Goal: Information Seeking & Learning: Learn about a topic

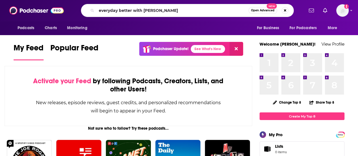
type input "everyday better with [PERSON_NAME]"
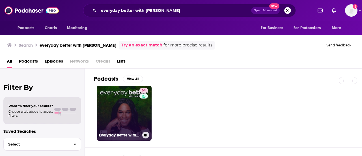
click at [118, 98] on link "64 Everyday Better with [PERSON_NAME]" at bounding box center [124, 113] width 55 height 55
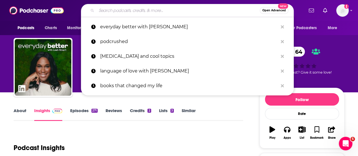
click at [112, 12] on input "Search podcasts, credits, & more..." at bounding box center [177, 10] width 163 height 9
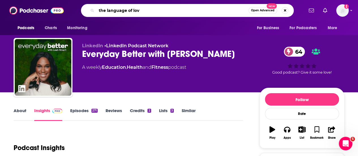
type input "the language of love"
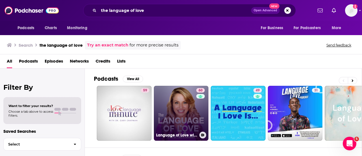
click at [171, 102] on link "60 Language of Love with [PERSON_NAME]" at bounding box center [181, 113] width 55 height 55
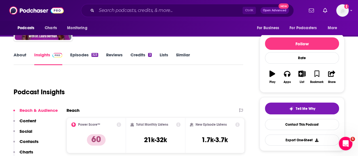
scroll to position [57, 0]
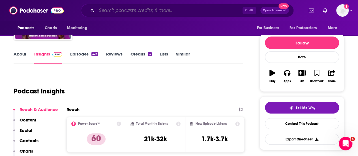
click at [131, 10] on input "Search podcasts, credits, & more..." at bounding box center [169, 10] width 146 height 9
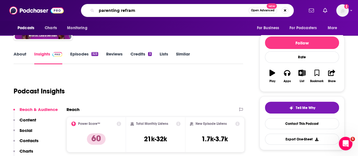
type input "parenting reframe"
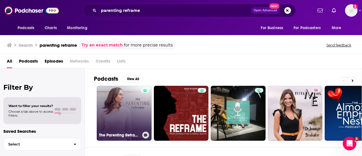
click at [134, 107] on link "The Parenting Reframe" at bounding box center [124, 113] width 55 height 55
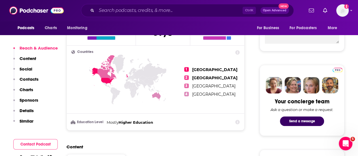
scroll to position [113, 0]
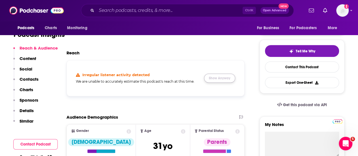
click at [224, 81] on button "Show Anyway" at bounding box center [219, 77] width 31 height 9
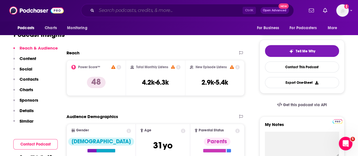
click at [110, 9] on input "Search podcasts, credits, & more..." at bounding box center [169, 10] width 146 height 9
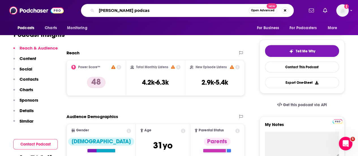
type input "[PERSON_NAME] podcast"
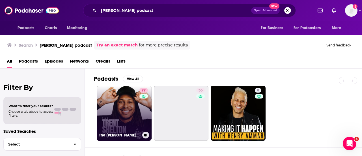
click at [129, 99] on link "77 The [PERSON_NAME] Podcast" at bounding box center [124, 113] width 55 height 55
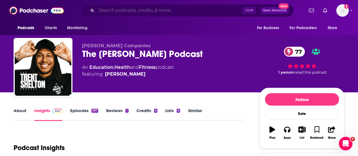
click at [142, 11] on input "Search podcasts, credits, & more..." at bounding box center [169, 10] width 146 height 9
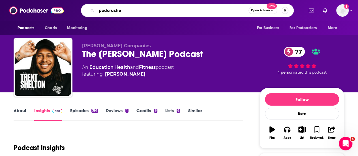
type input "podcrushed"
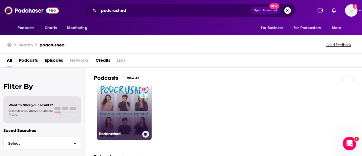
click at [122, 94] on link "69 Podcrushed" at bounding box center [124, 112] width 55 height 55
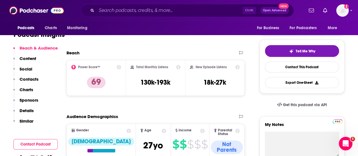
scroll to position [85, 0]
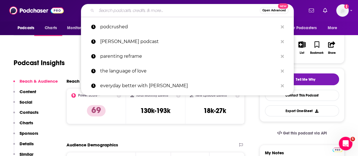
click at [130, 11] on input "Search podcasts, credits, & more..." at bounding box center [177, 10] width 163 height 9
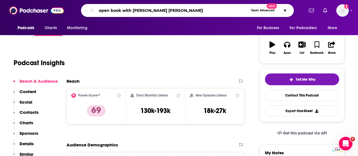
type input "open book with [PERSON_NAME] [PERSON_NAME]"
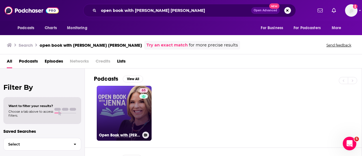
click at [114, 106] on link "65 Open Book with [PERSON_NAME]" at bounding box center [124, 113] width 55 height 55
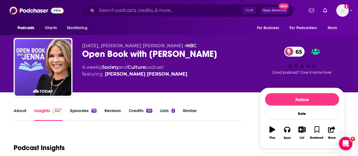
scroll to position [85, 0]
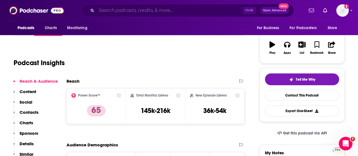
click at [124, 12] on input "Search podcasts, credits, & more..." at bounding box center [169, 10] width 146 height 9
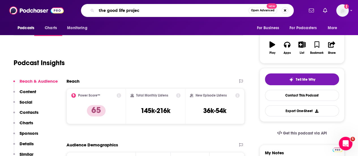
type input "the good life project"
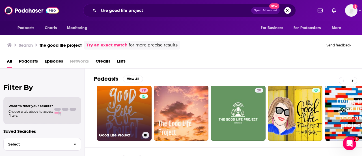
click at [115, 113] on link "79 Good Life Project" at bounding box center [124, 113] width 55 height 55
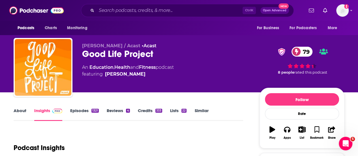
scroll to position [85, 0]
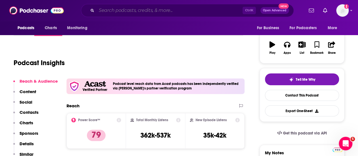
click at [110, 9] on input "Search podcasts, credits, & more..." at bounding box center [169, 10] width 146 height 9
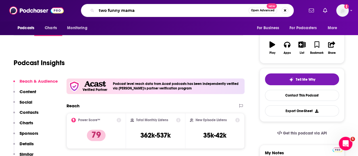
type input "two funny mamas"
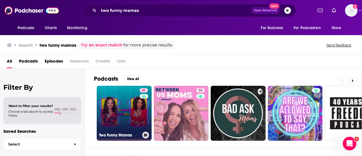
click at [131, 114] on link "61 Two Funny Mamas" at bounding box center [124, 113] width 55 height 55
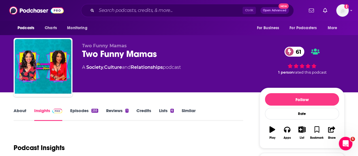
scroll to position [113, 0]
